Goal: Information Seeking & Learning: Check status

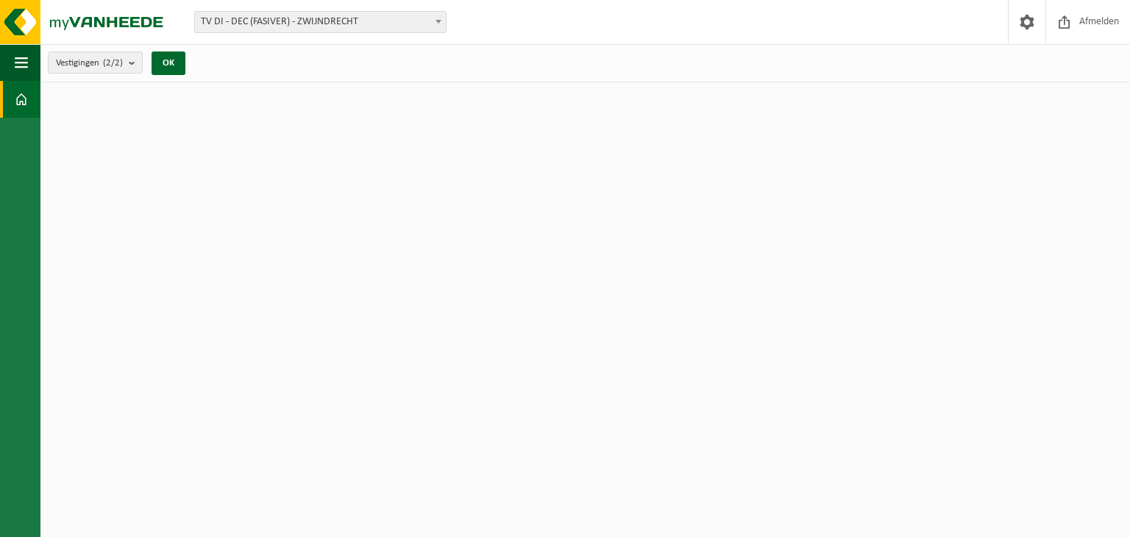
click at [294, 21] on span "TV DI - DEC (FASIVER) - ZWIJNDRECHT" at bounding box center [320, 22] width 251 height 21
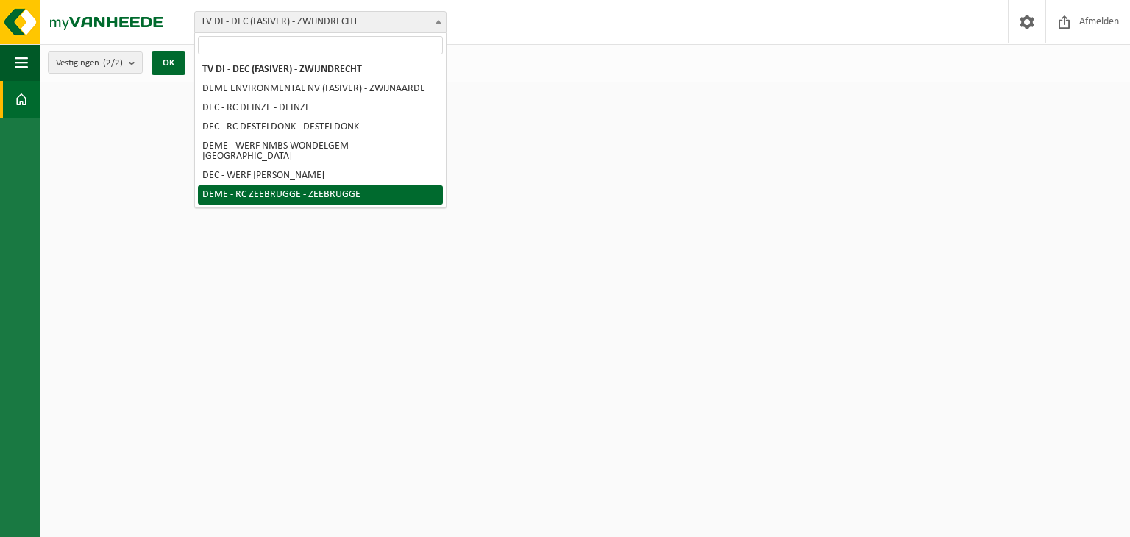
select select "131067"
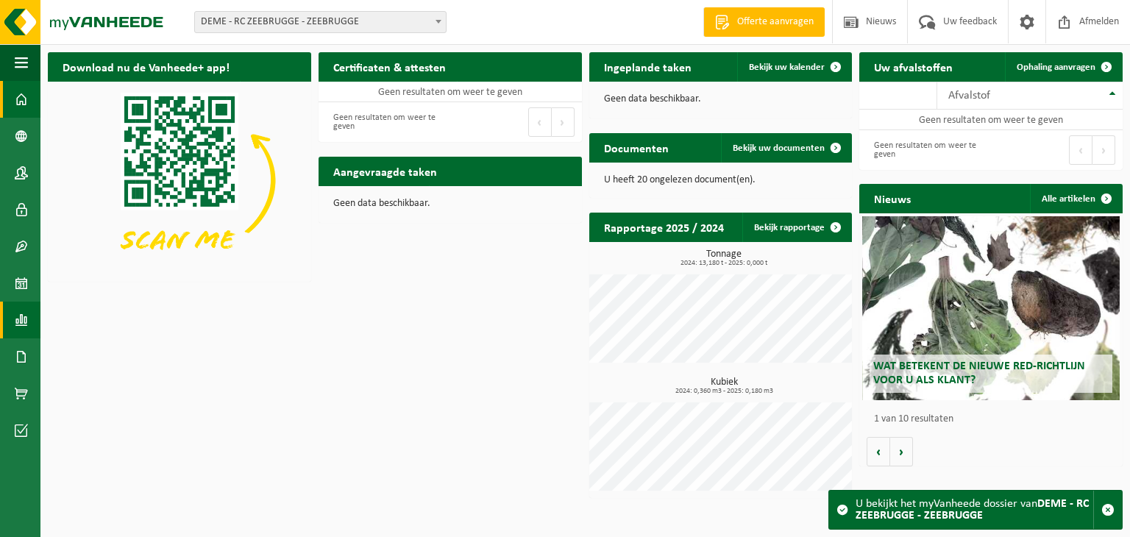
click at [21, 318] on span at bounding box center [21, 320] width 13 height 37
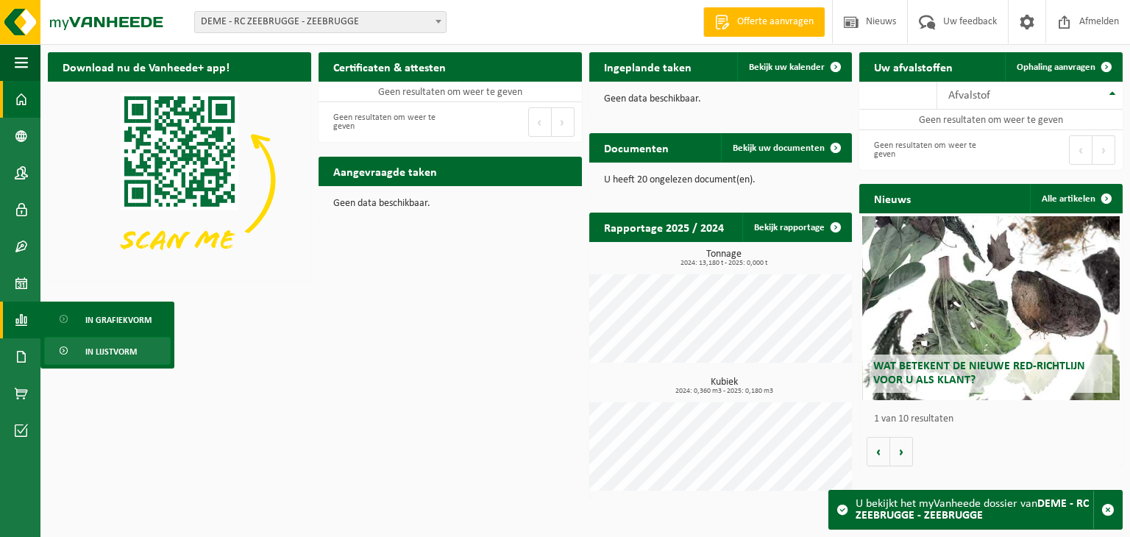
click at [105, 348] on span "In lijstvorm" at bounding box center [110, 352] width 51 height 28
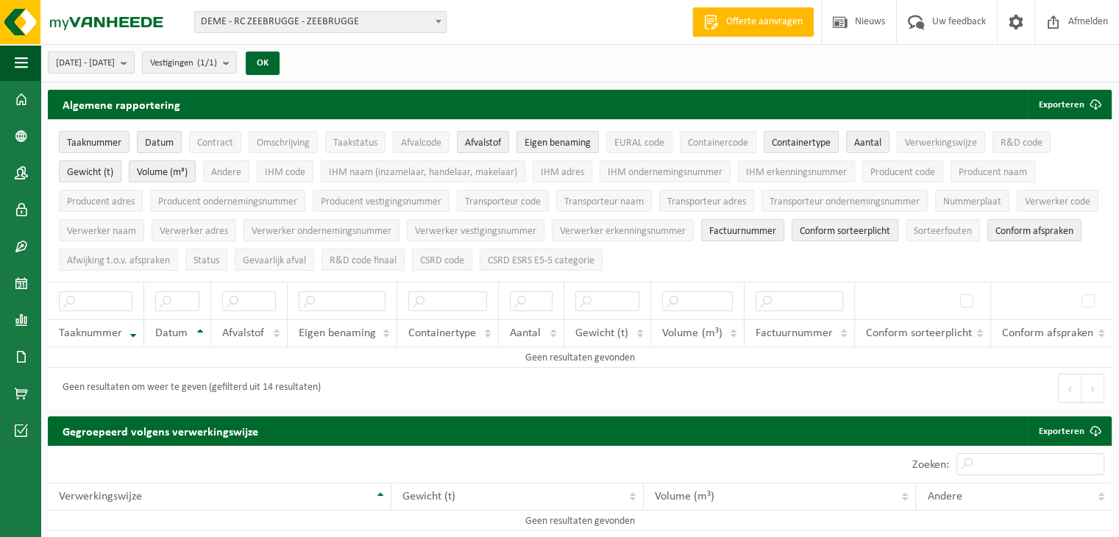
click at [115, 65] on span "2025-03-01 - 2025-08-20" at bounding box center [85, 63] width 59 height 22
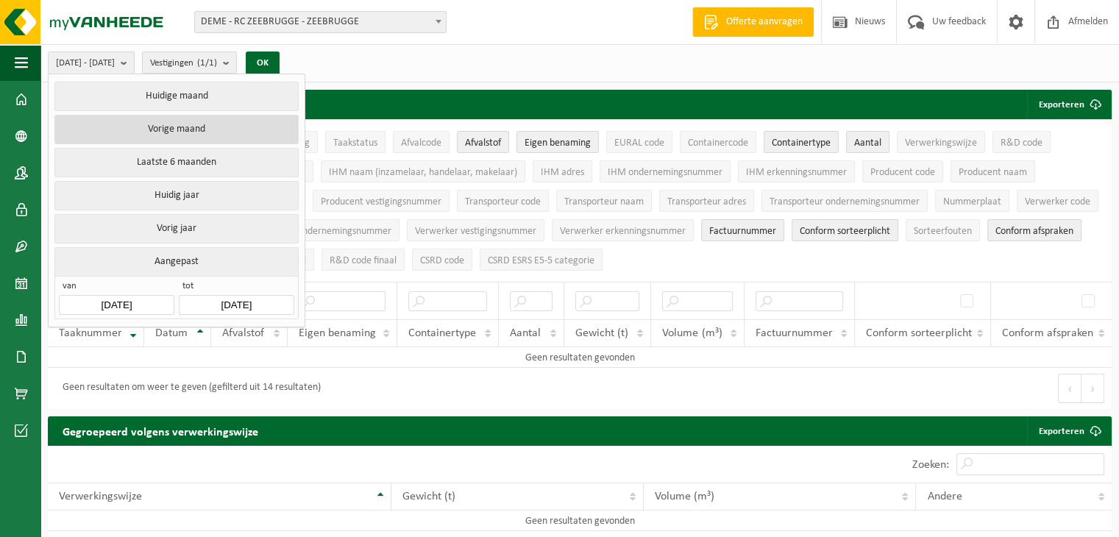
click at [182, 136] on button "Vorige maand" at bounding box center [175, 129] width 243 height 29
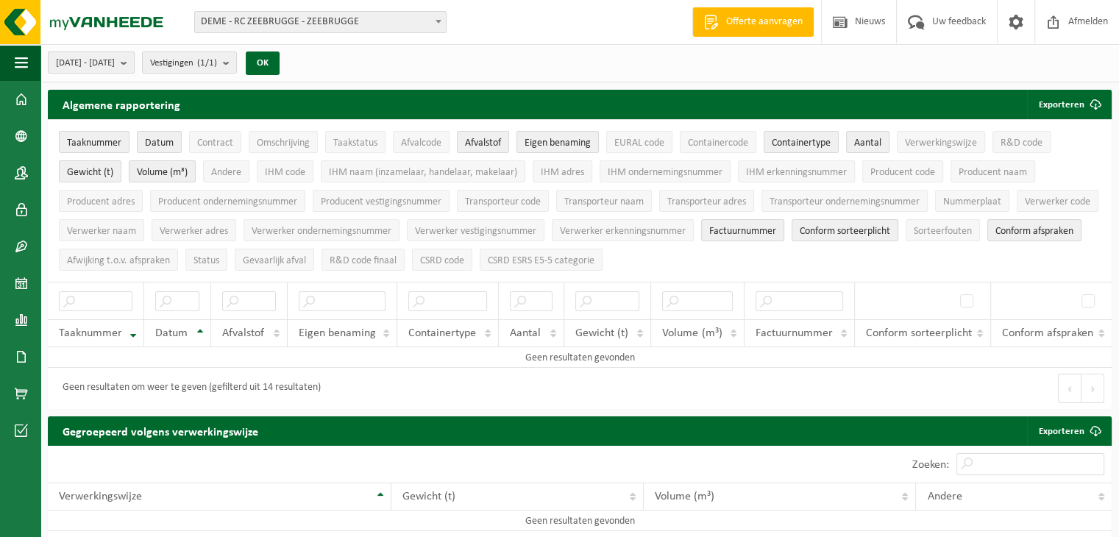
click at [134, 65] on b "submit" at bounding box center [127, 62] width 13 height 21
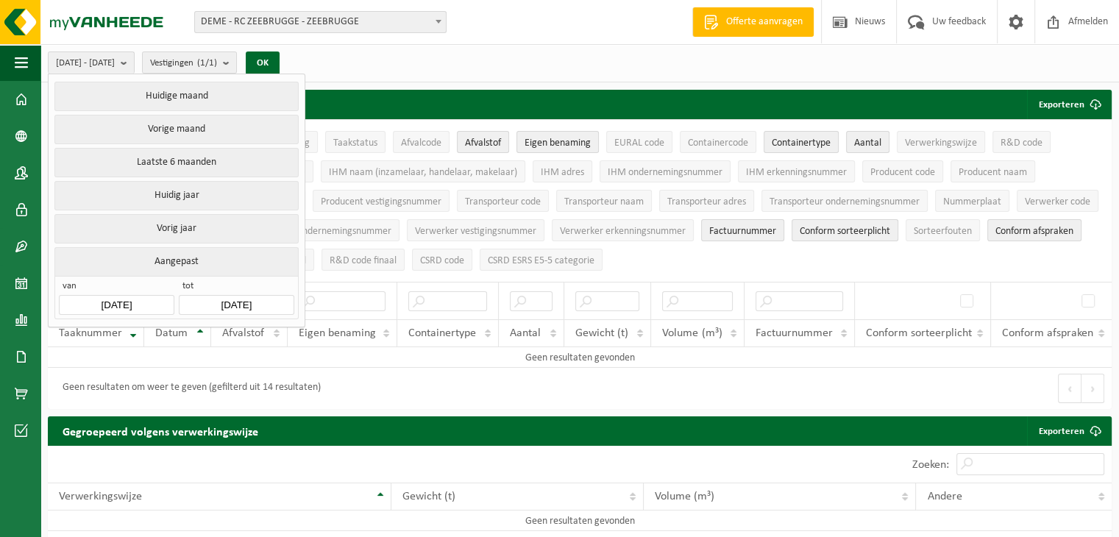
click at [135, 299] on input "2025-07-01" at bounding box center [116, 305] width 115 height 20
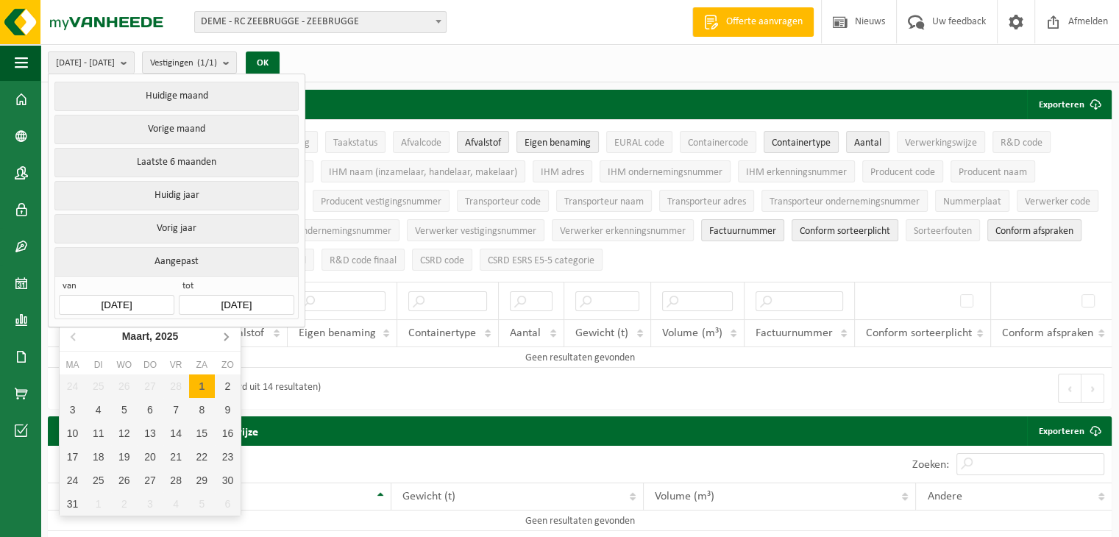
click at [227, 340] on icon at bounding box center [226, 336] width 24 height 24
click at [99, 385] on div "1" at bounding box center [98, 386] width 26 height 24
type input "2025-04-01"
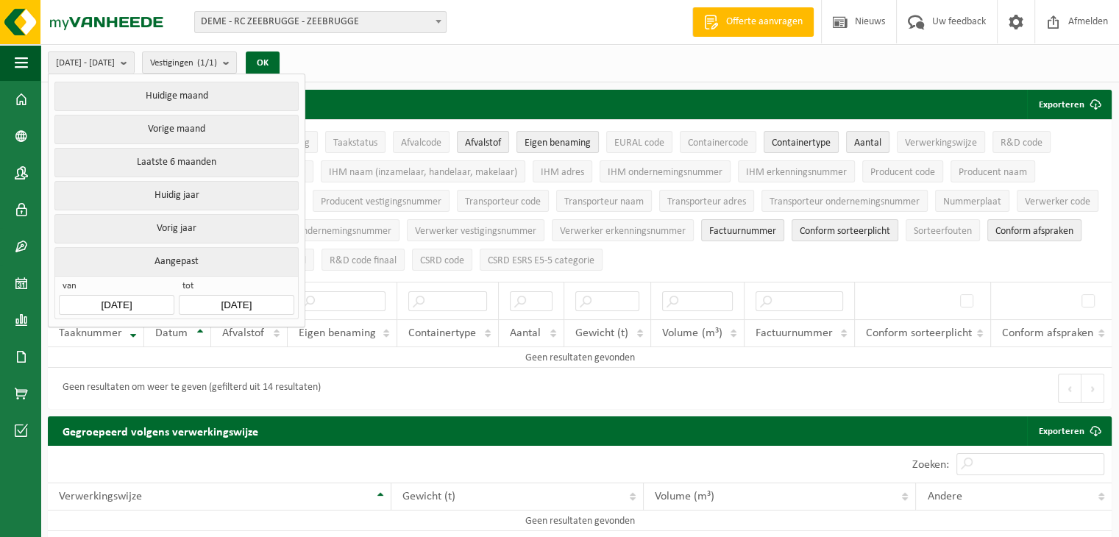
click at [249, 306] on input "[DATE]" at bounding box center [236, 305] width 115 height 20
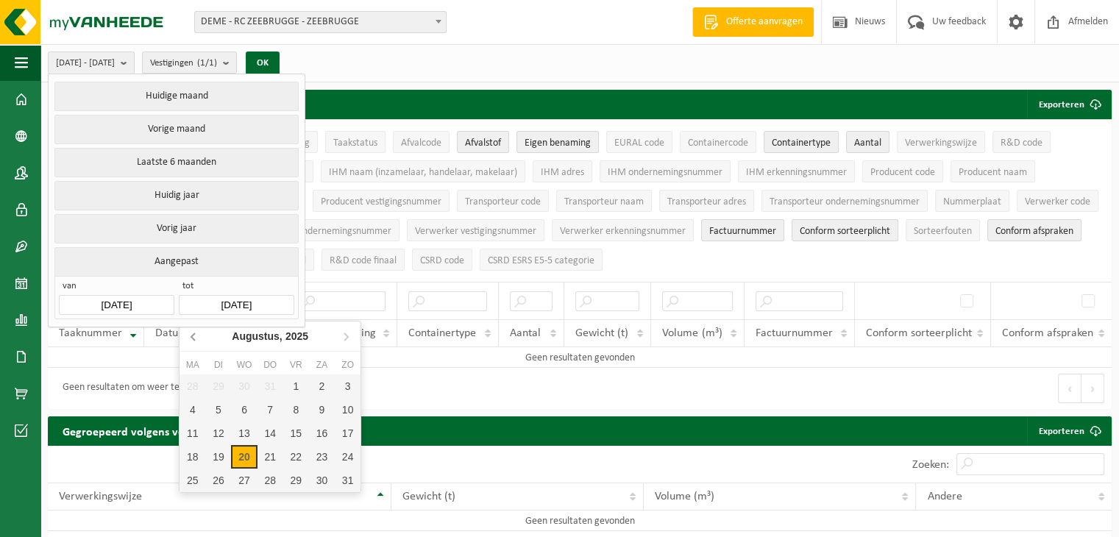
click at [194, 341] on icon at bounding box center [194, 336] width 24 height 24
click at [194, 508] on div "30" at bounding box center [192, 504] width 26 height 24
type input "2025-06-30"
type input "2025-04-01"
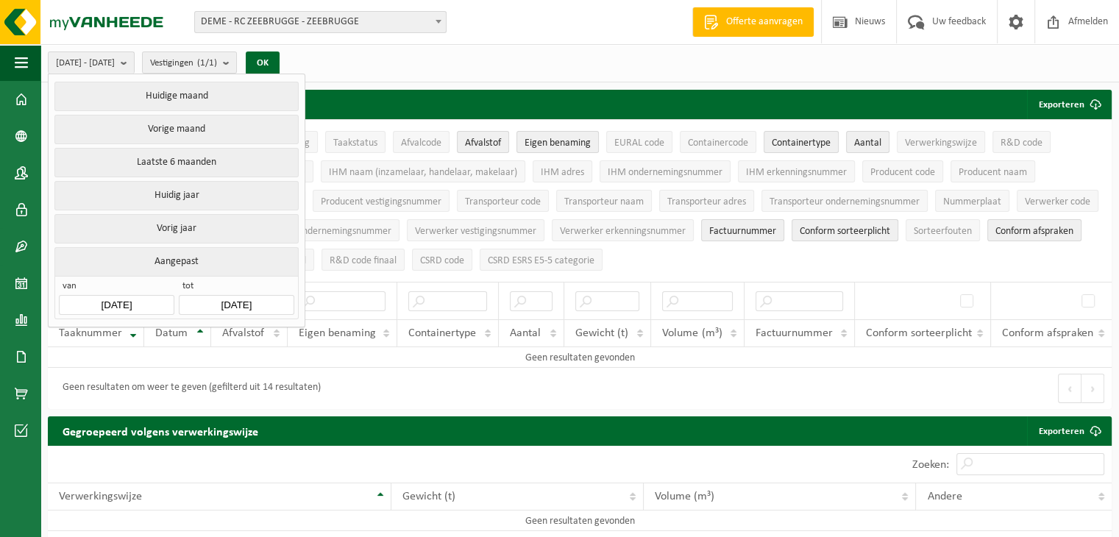
click at [410, 73] on div "2025-04-01 - 2025-06-30 Huidige maand Vorige maand Laatste 6 maanden Huidig jaa…" at bounding box center [579, 63] width 1078 height 38
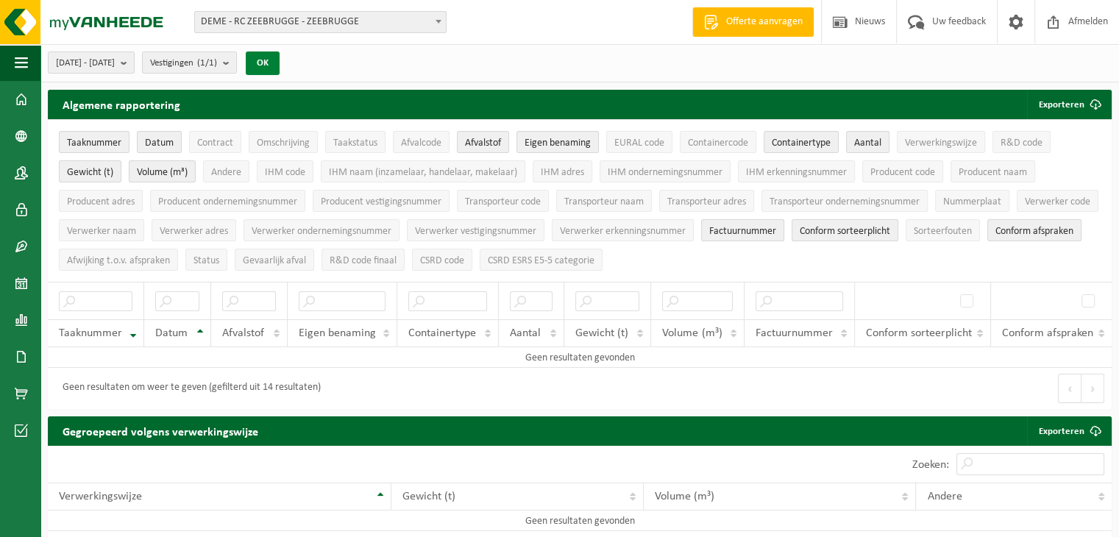
click at [279, 60] on button "OK" at bounding box center [263, 63] width 34 height 24
click at [112, 145] on span "Taaknummer" at bounding box center [94, 143] width 54 height 11
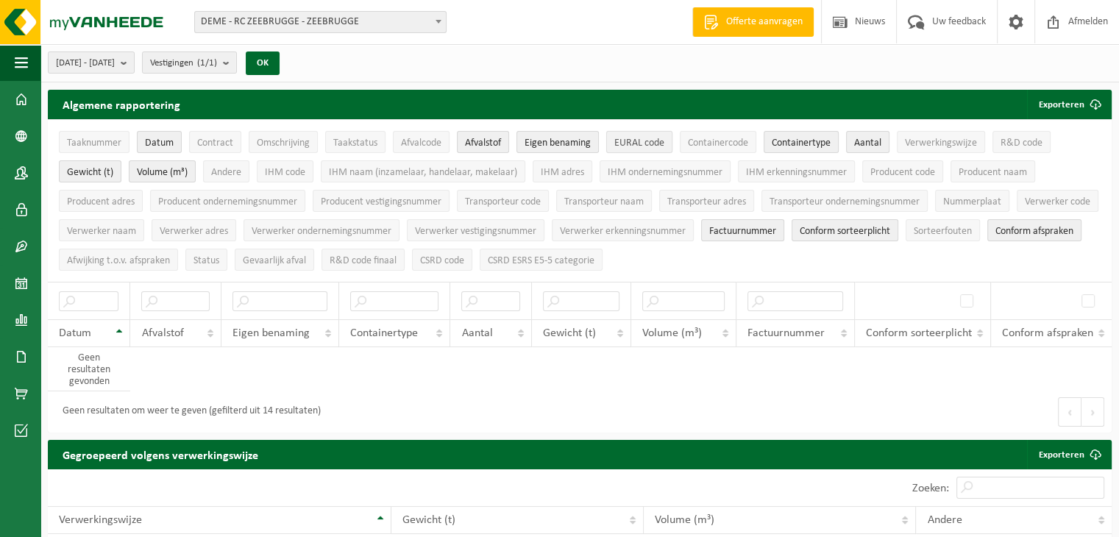
click at [641, 131] on button "EURAL code" at bounding box center [639, 142] width 66 height 22
click at [279, 63] on button "OK" at bounding box center [263, 63] width 34 height 24
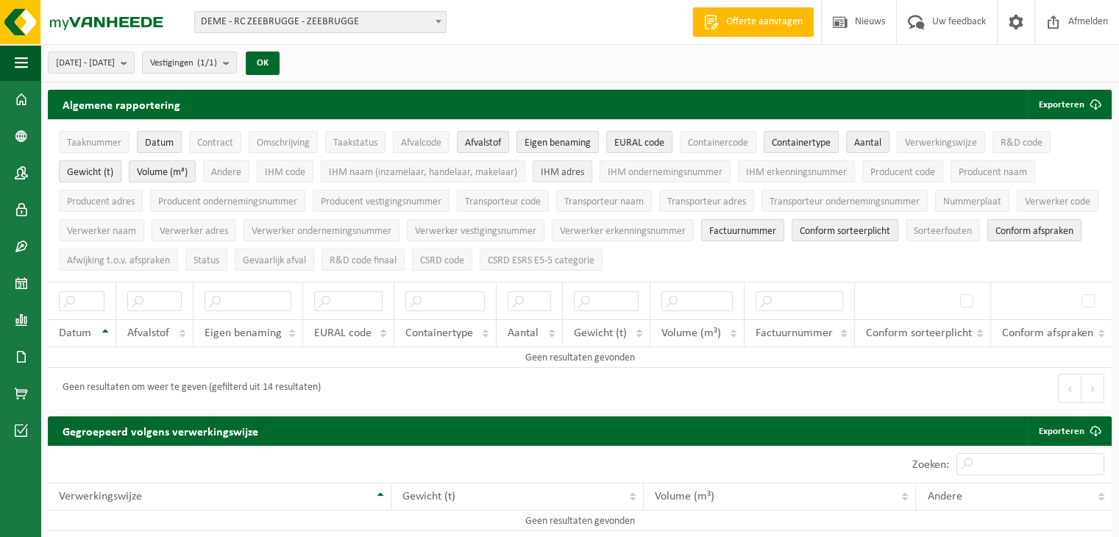
click at [554, 170] on span "IHM adres" at bounding box center [562, 172] width 43 height 11
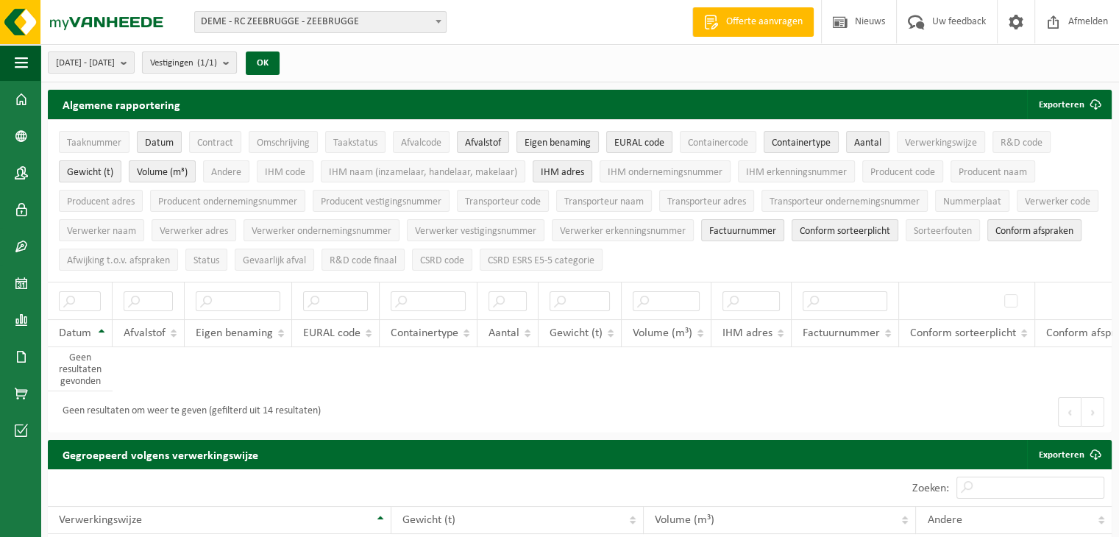
click at [208, 68] on span "Vestigingen (1/1)" at bounding box center [183, 63] width 67 height 22
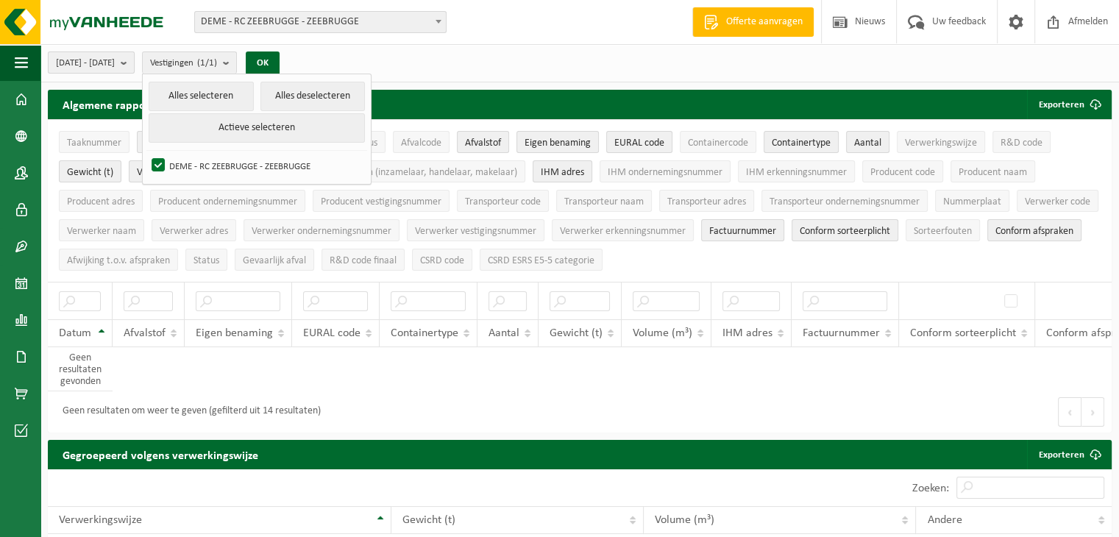
click at [115, 60] on span "2025-04-01 - 2025-06-30" at bounding box center [85, 63] width 59 height 22
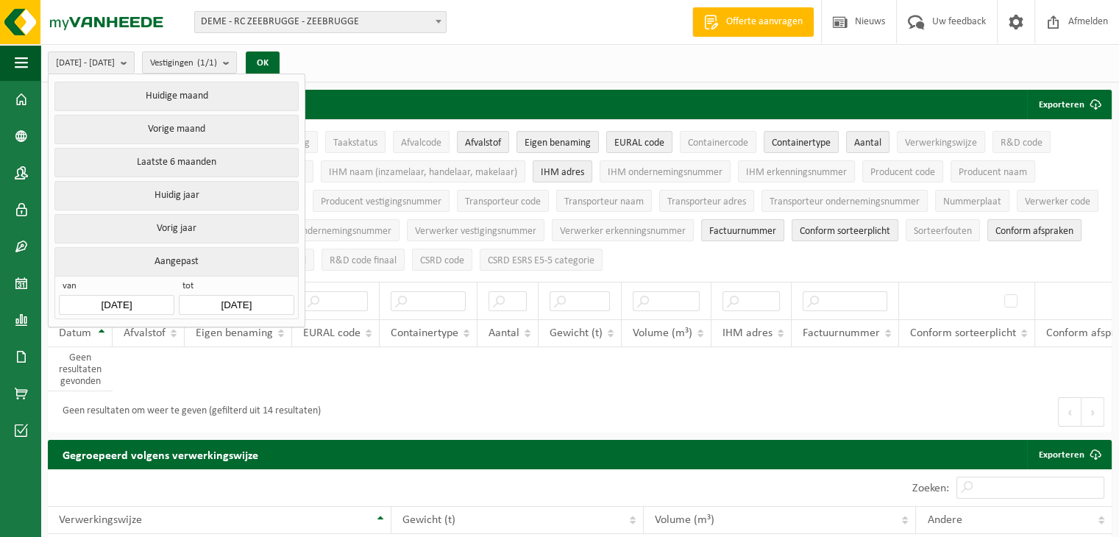
click at [174, 127] on button "Vorige maand" at bounding box center [175, 129] width 243 height 29
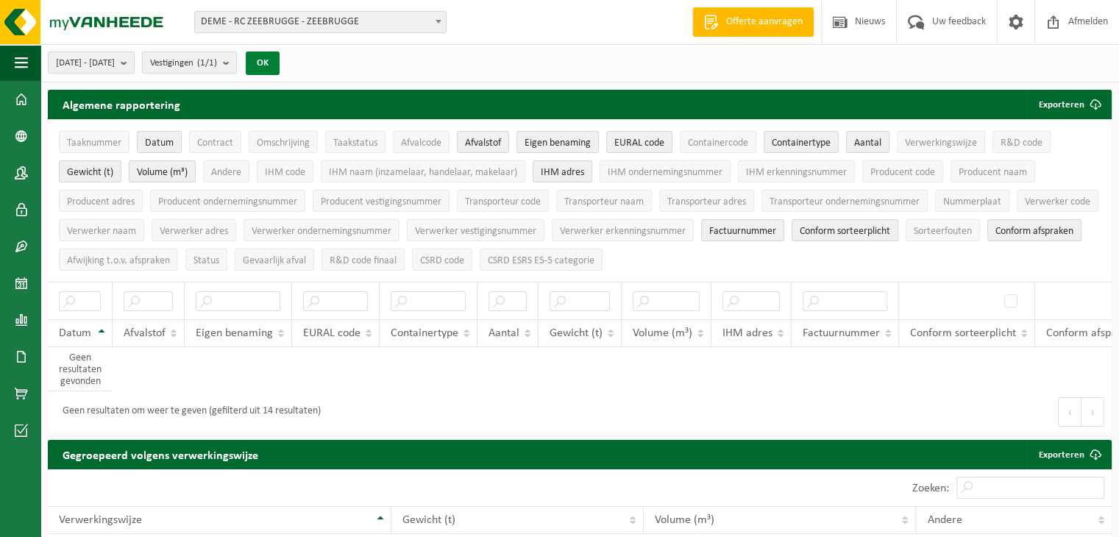
click at [279, 61] on button "OK" at bounding box center [263, 63] width 34 height 24
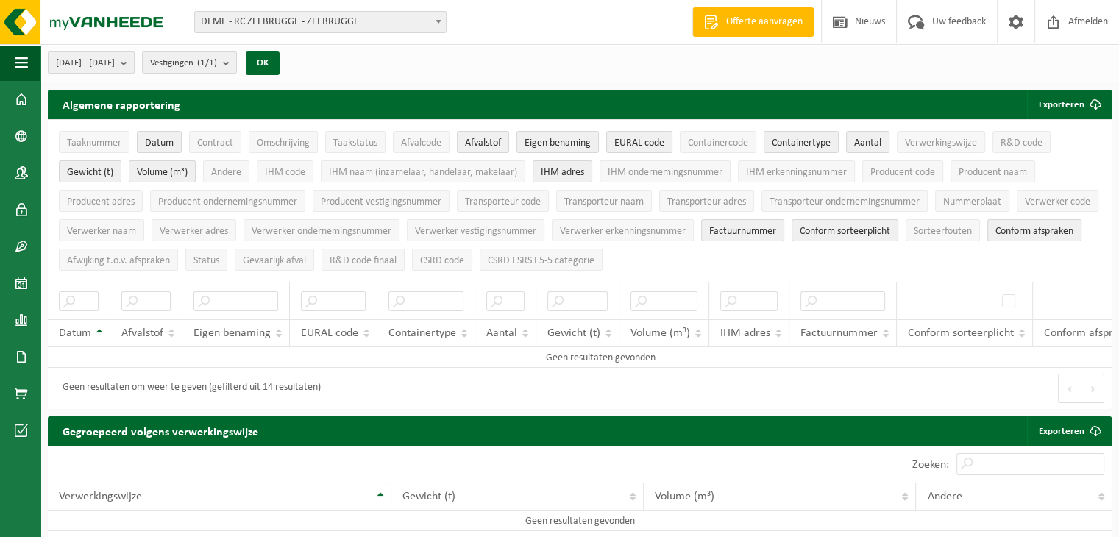
click at [134, 65] on b "submit" at bounding box center [127, 62] width 13 height 21
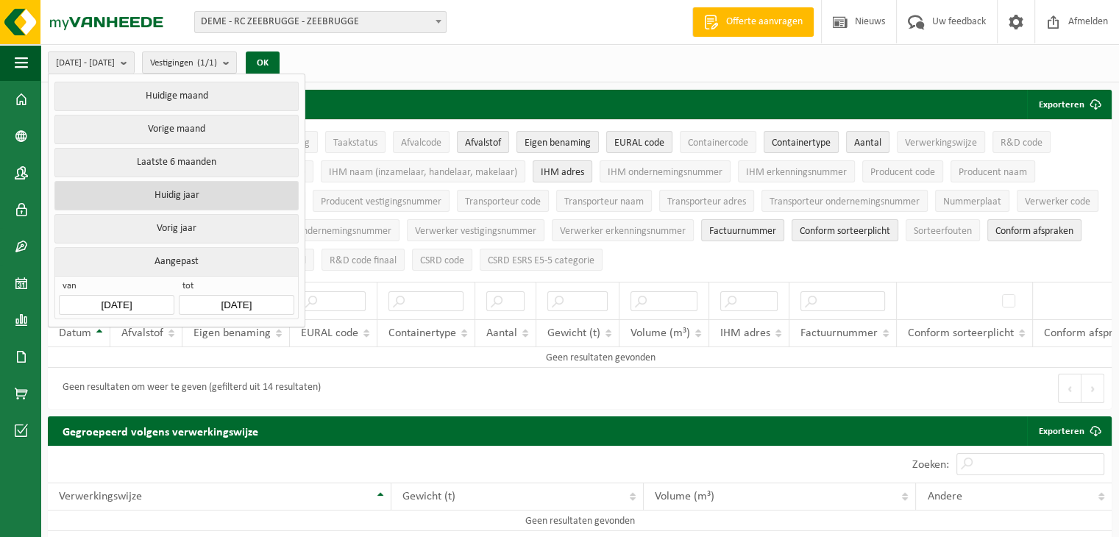
click at [174, 192] on button "Huidig jaar" at bounding box center [175, 195] width 243 height 29
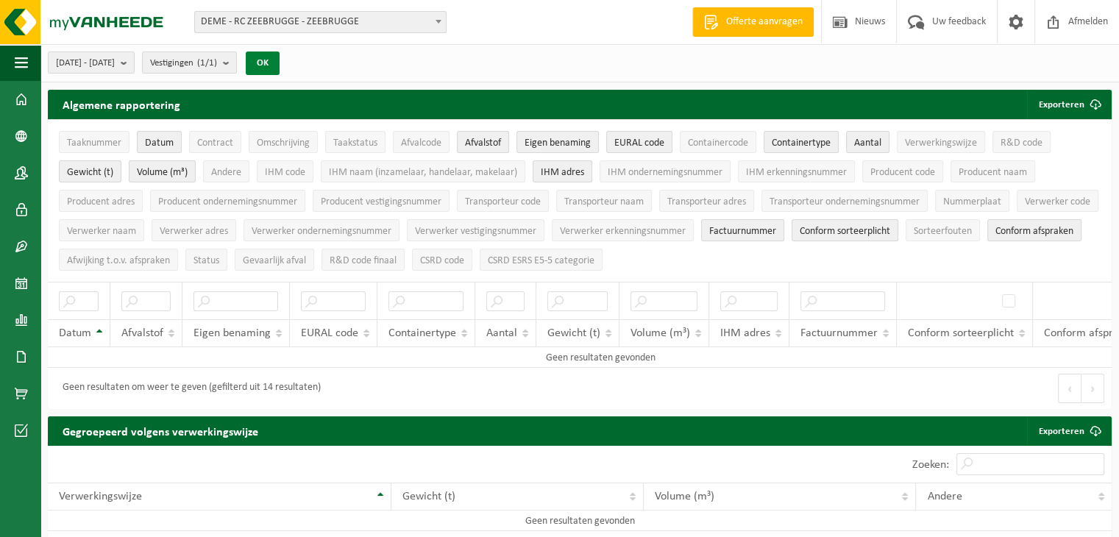
click at [279, 63] on button "OK" at bounding box center [263, 63] width 34 height 24
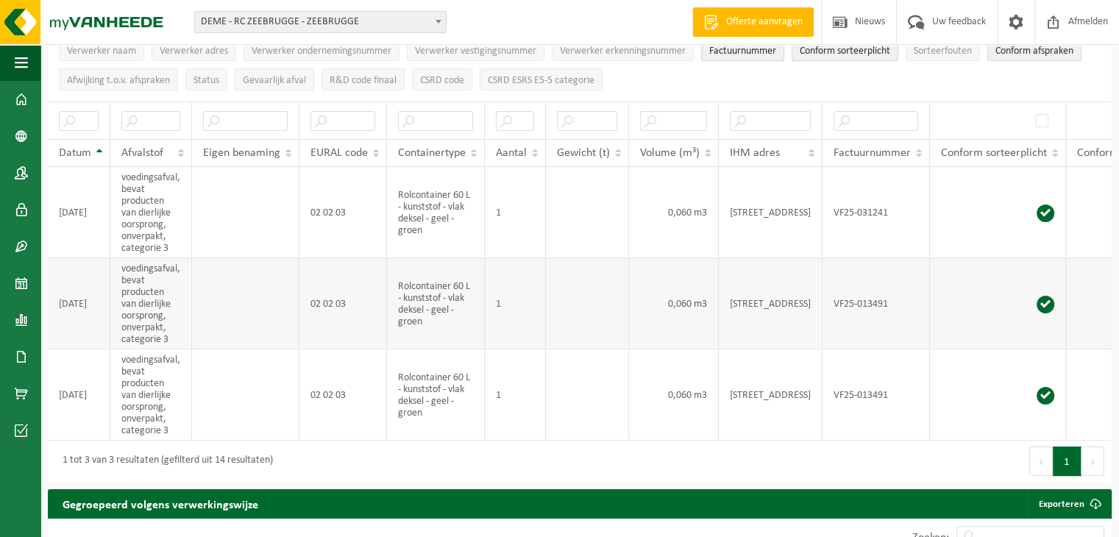
scroll to position [221, 0]
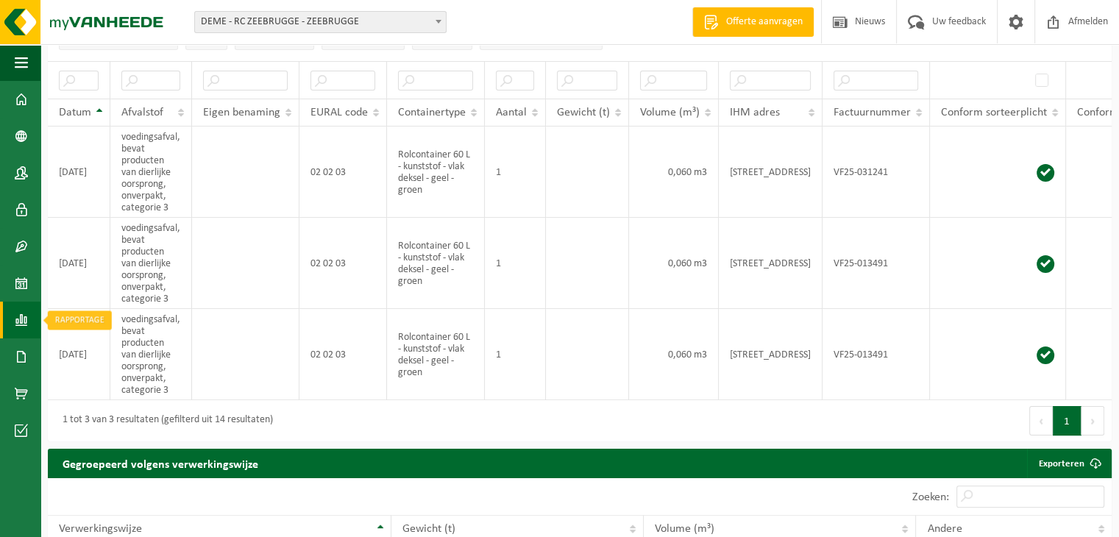
click at [21, 310] on span at bounding box center [21, 320] width 13 height 37
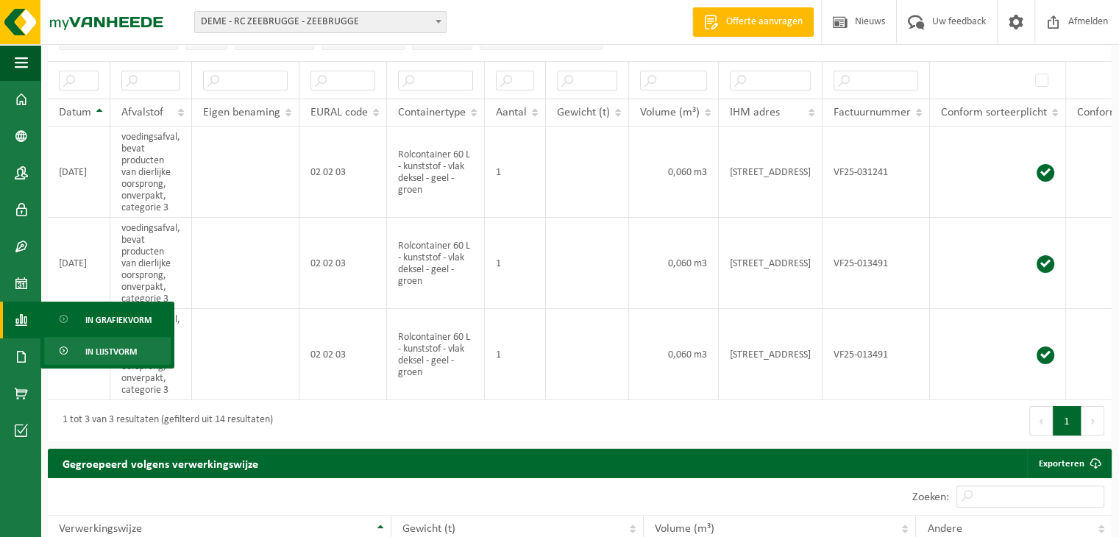
click at [85, 348] on span "In lijstvorm" at bounding box center [110, 352] width 51 height 28
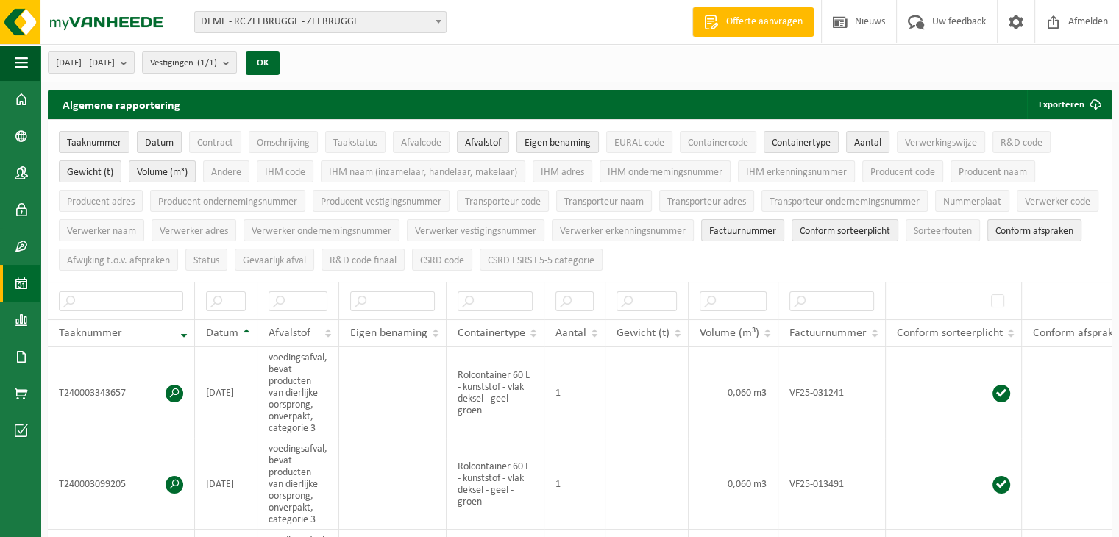
click at [16, 280] on span at bounding box center [21, 283] width 13 height 37
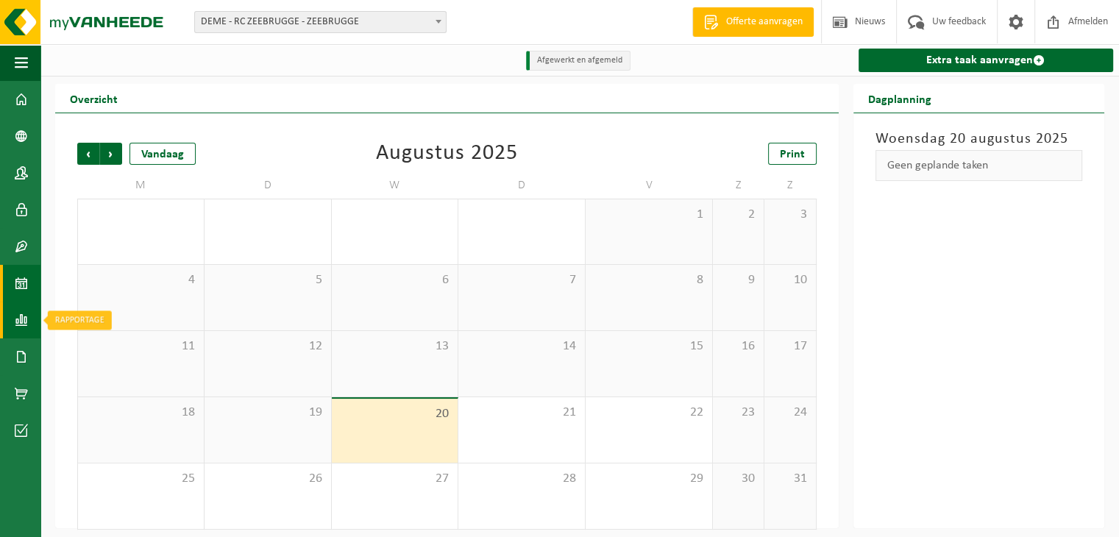
click at [24, 319] on span at bounding box center [21, 320] width 13 height 37
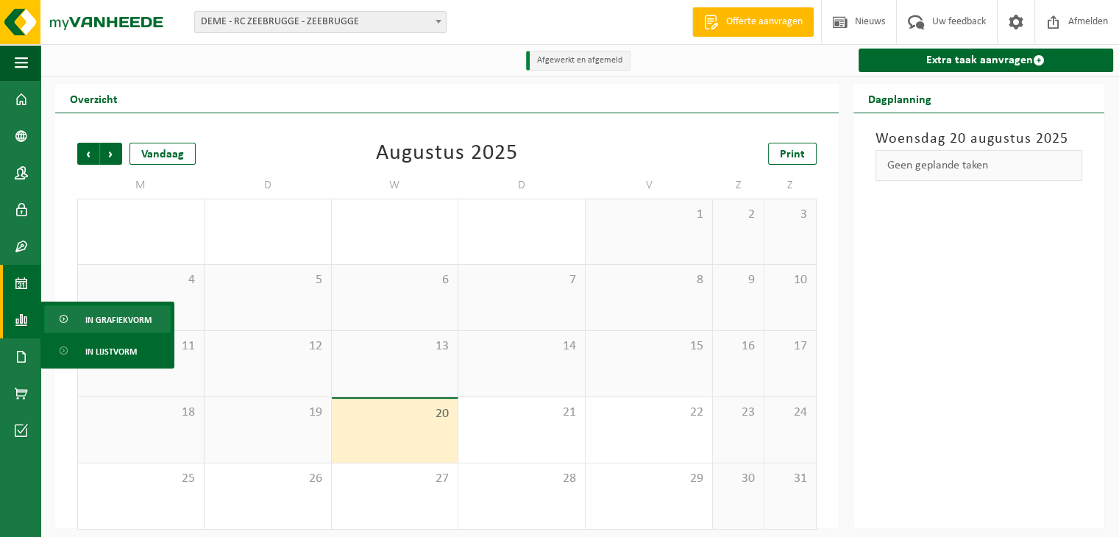
click at [97, 323] on span "In grafiekvorm" at bounding box center [118, 320] width 66 height 28
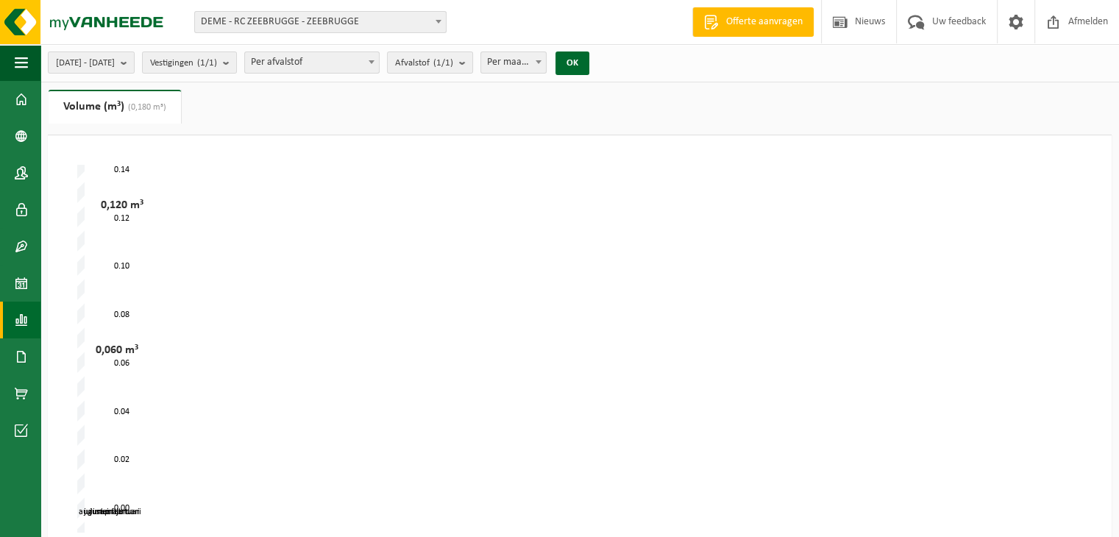
click at [379, 63] on span at bounding box center [371, 61] width 15 height 19
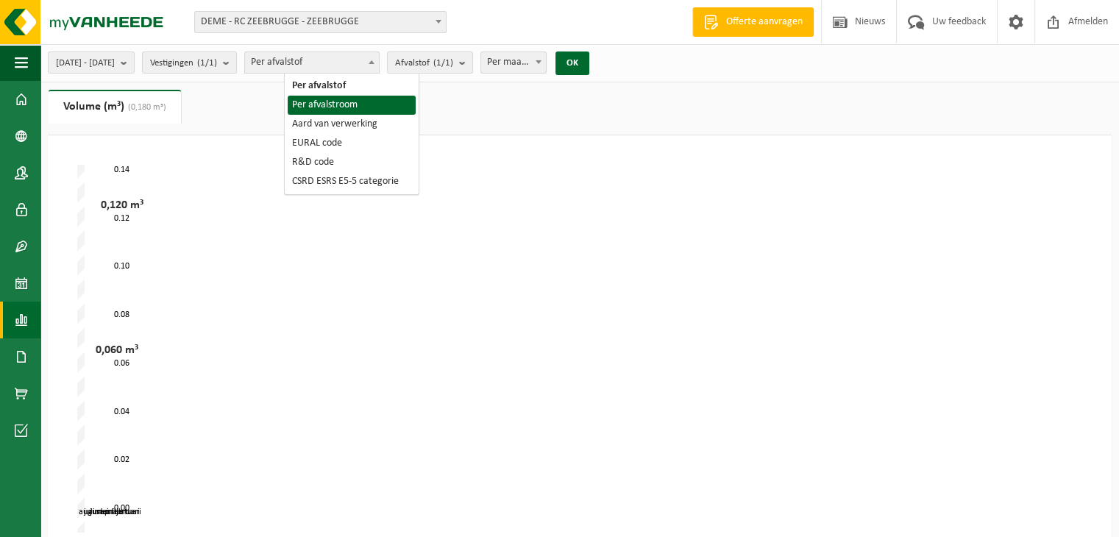
drag, startPoint x: 469, startPoint y: 85, endPoint x: 490, endPoint y: 82, distance: 20.8
click at [469, 85] on div "[DATE] - [DATE] Huidige maand Vorige maand Laatste 6 maanden Huidig jaar Vorig …" at bounding box center [559, 415] width 1119 height 830
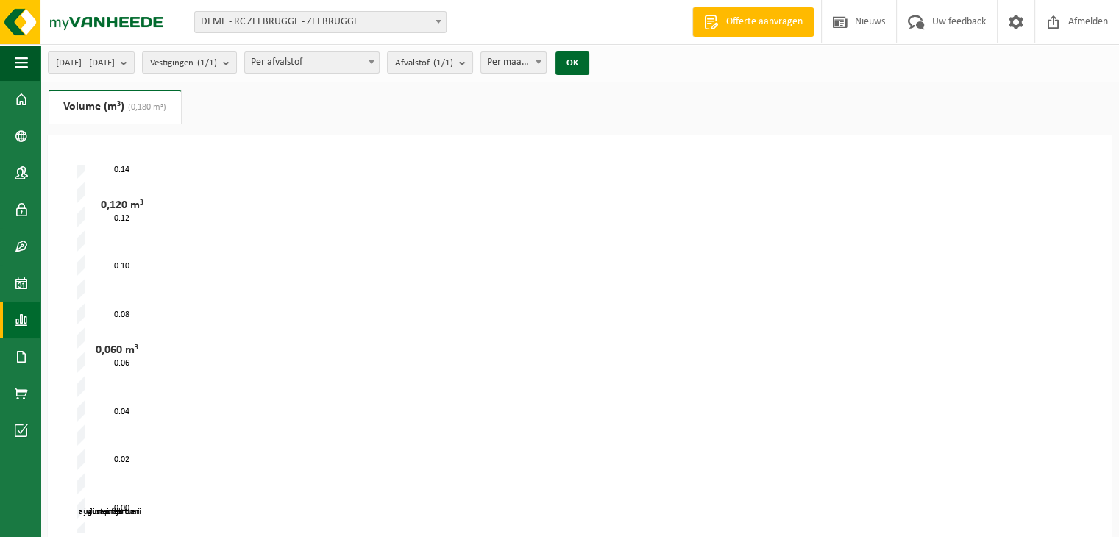
click at [546, 62] on span "Per maand" at bounding box center [513, 62] width 65 height 21
select select "3"
click at [589, 60] on button "OK" at bounding box center [572, 63] width 34 height 24
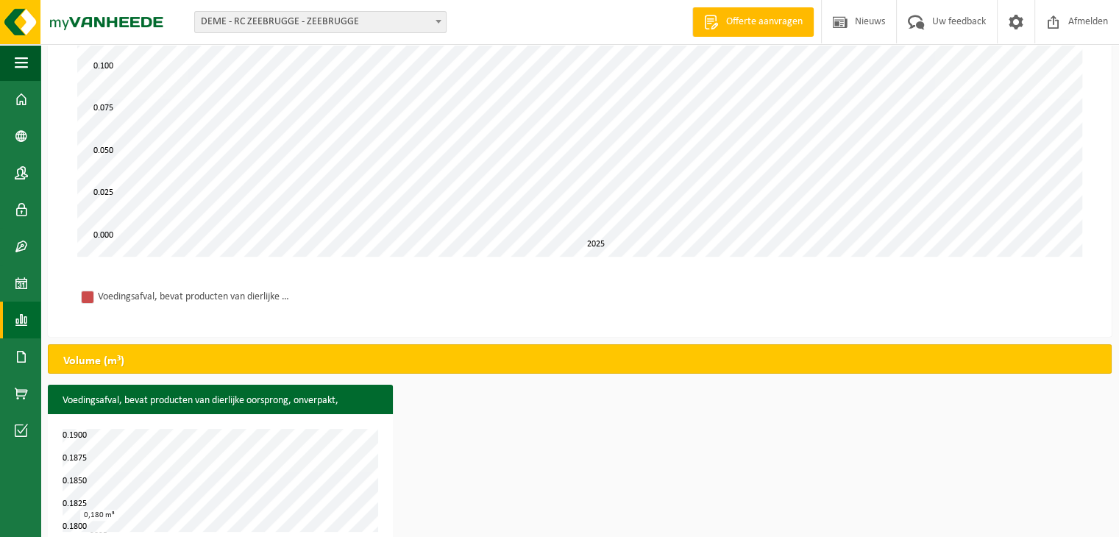
scroll to position [299, 0]
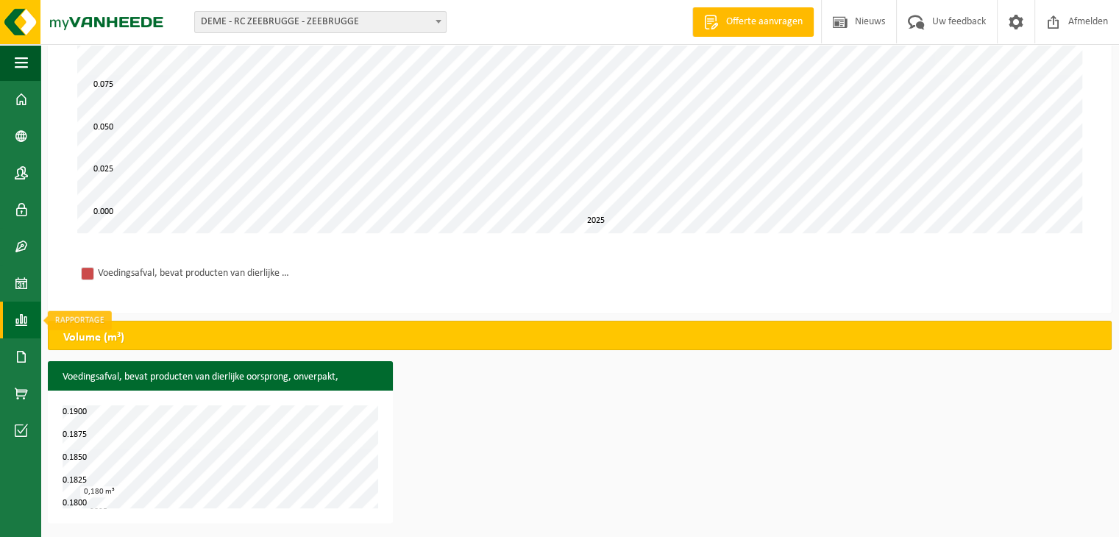
click at [25, 321] on span at bounding box center [21, 320] width 13 height 37
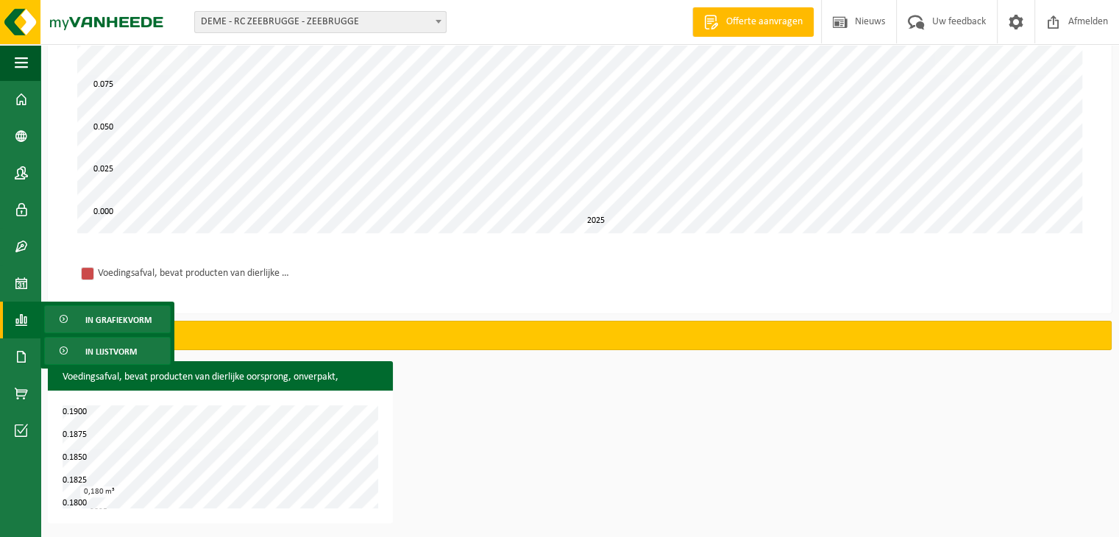
click at [124, 347] on span "In lijstvorm" at bounding box center [110, 352] width 51 height 28
